Goal: Find specific page/section: Find specific page/section

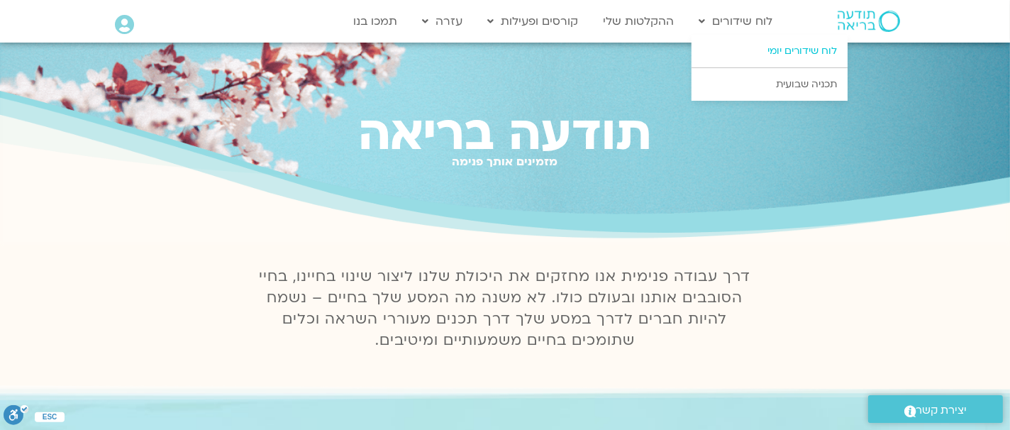
click at [792, 46] on link "לוח שידורים יומי" at bounding box center [770, 51] width 156 height 33
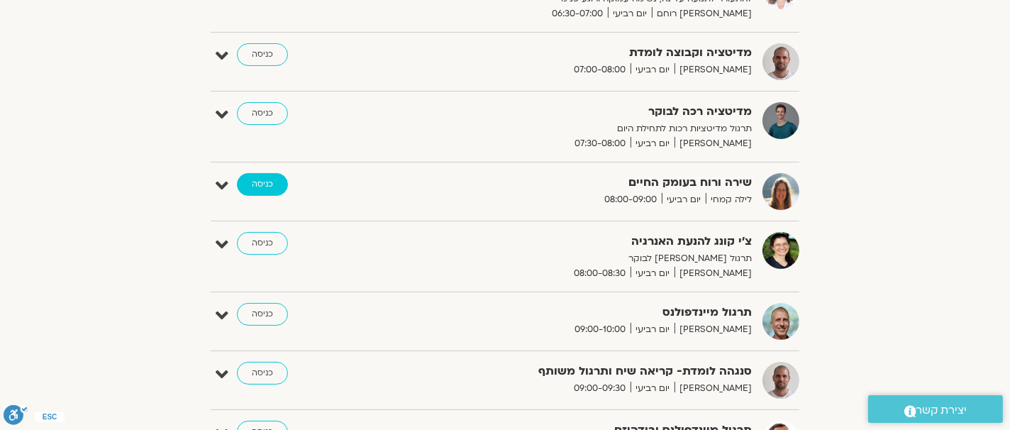
click at [265, 178] on link "כניסה" at bounding box center [262, 184] width 51 height 23
